Goal: Find specific page/section: Find specific page/section

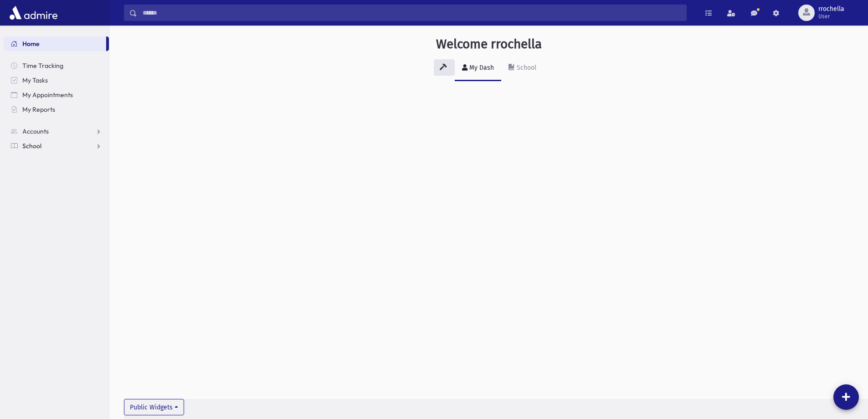
click at [52, 148] on link "School" at bounding box center [56, 145] width 105 height 15
click at [48, 160] on span "Students" at bounding box center [39, 160] width 25 height 8
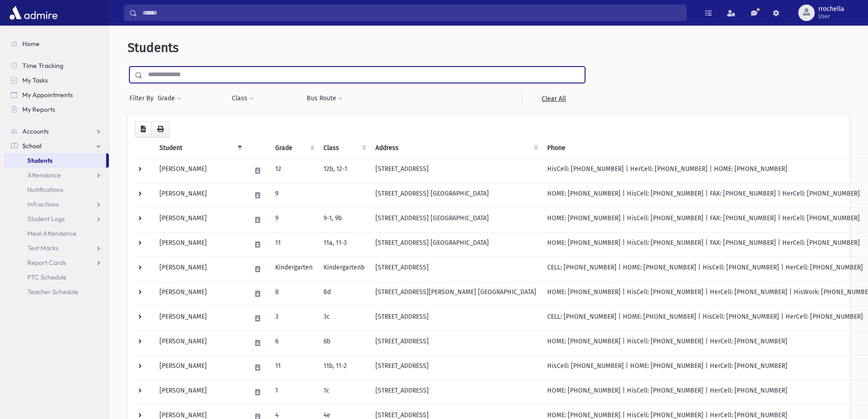
click at [272, 75] on input "text" at bounding box center [364, 75] width 442 height 16
type input "*"
type input "*****"
click at [128, 67] on input "submit" at bounding box center [141, 73] width 26 height 12
click at [205, 79] on input "*****" at bounding box center [364, 75] width 442 height 16
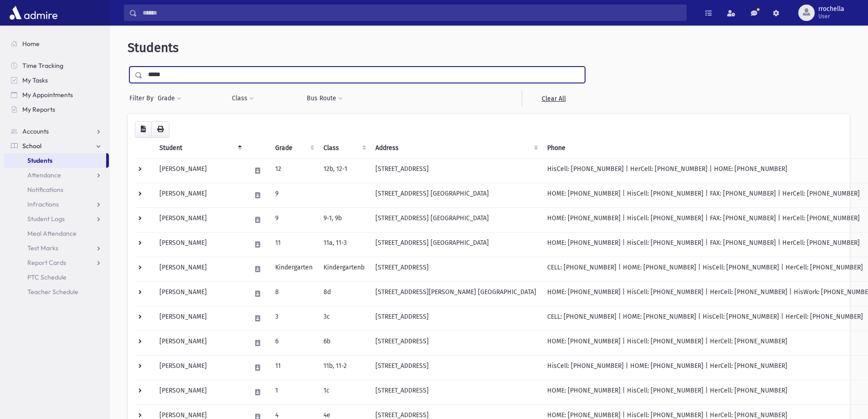
click at [128, 67] on input "submit" at bounding box center [141, 73] width 26 height 12
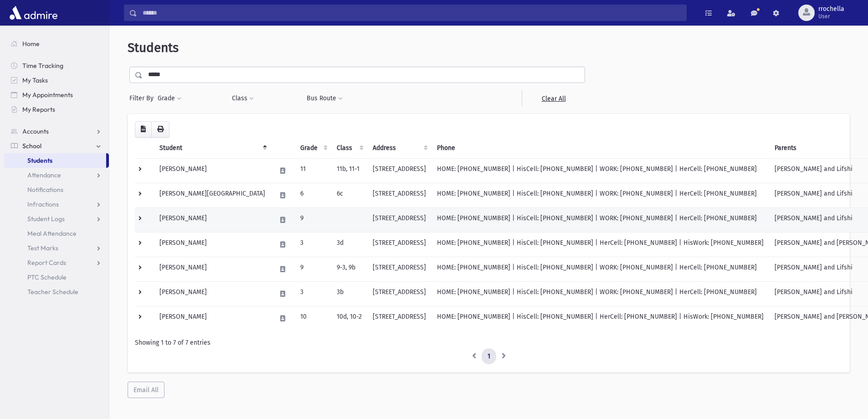
click at [331, 219] on td at bounding box center [349, 219] width 36 height 25
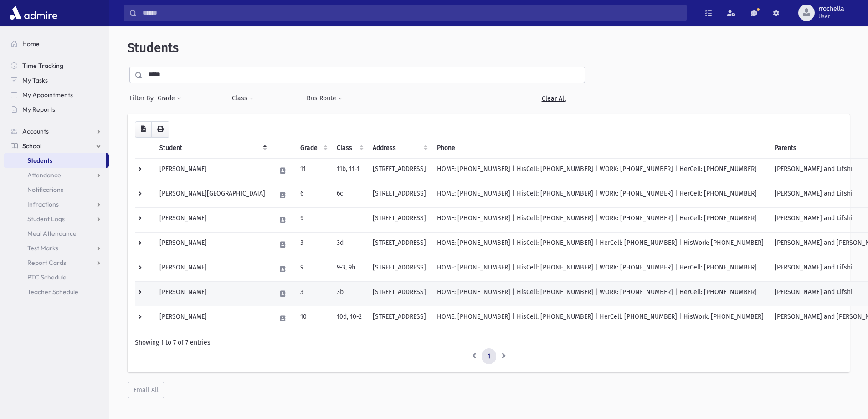
click at [367, 301] on td "2 Sanz Town Road Lakewood, NJ 08701" at bounding box center [399, 293] width 64 height 25
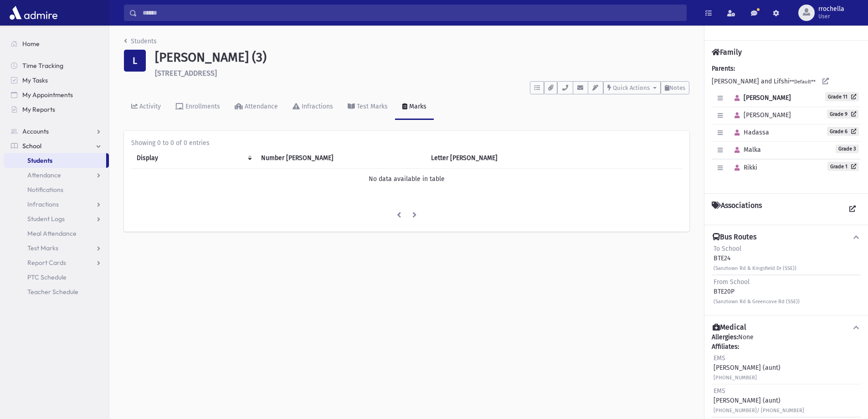
drag, startPoint x: 736, startPoint y: 292, endPoint x: 711, endPoint y: 296, distance: 25.4
click at [711, 296] on div "Bus Routes To School BTE24 (Sanztown Rd & Kingsfield Dr (SSE)) From School BTE2…" at bounding box center [786, 270] width 164 height 90
click at [724, 286] on div "From School BTE20P ([GEOGRAPHIC_DATA] (SSE))" at bounding box center [756, 291] width 86 height 29
